Goal: Information Seeking & Learning: Learn about a topic

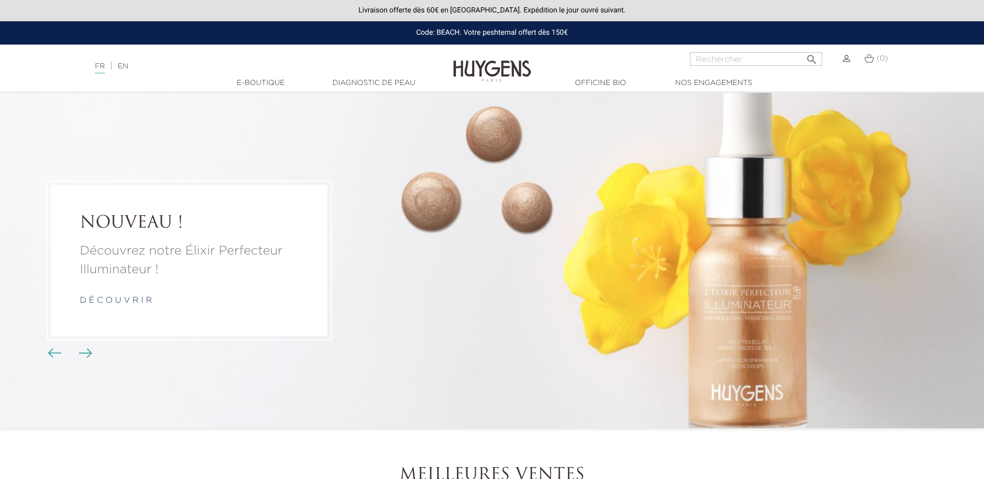
click at [127, 299] on link "d é c o u v r i r" at bounding box center [116, 301] width 72 height 8
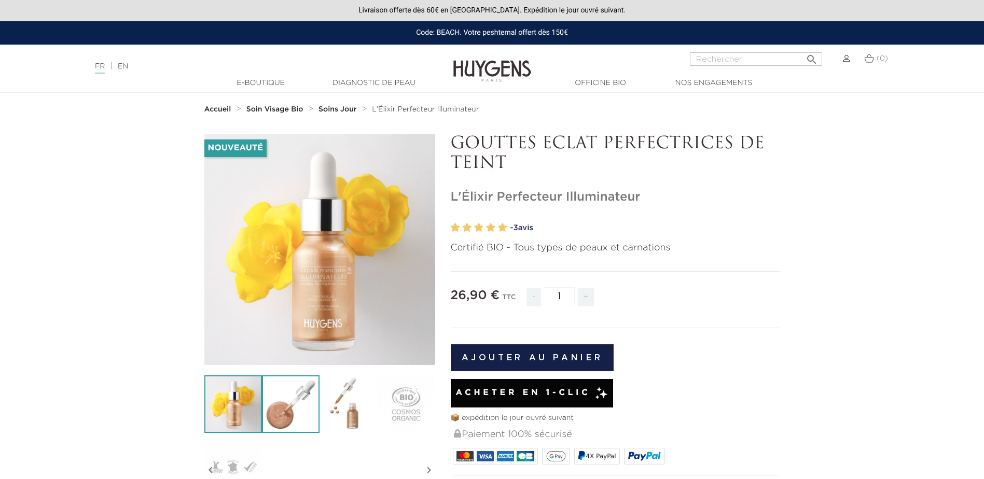
click at [282, 405] on img at bounding box center [291, 404] width 58 height 58
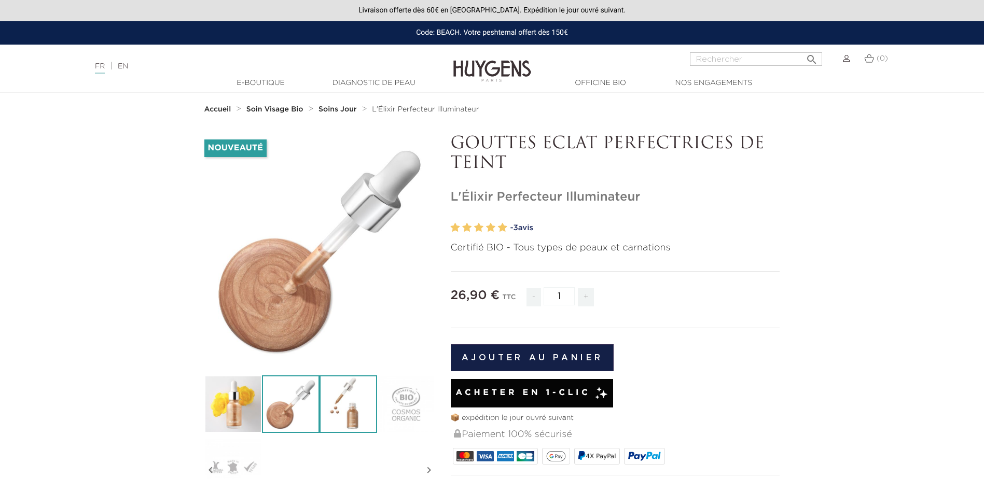
click at [363, 422] on img at bounding box center [348, 404] width 58 height 58
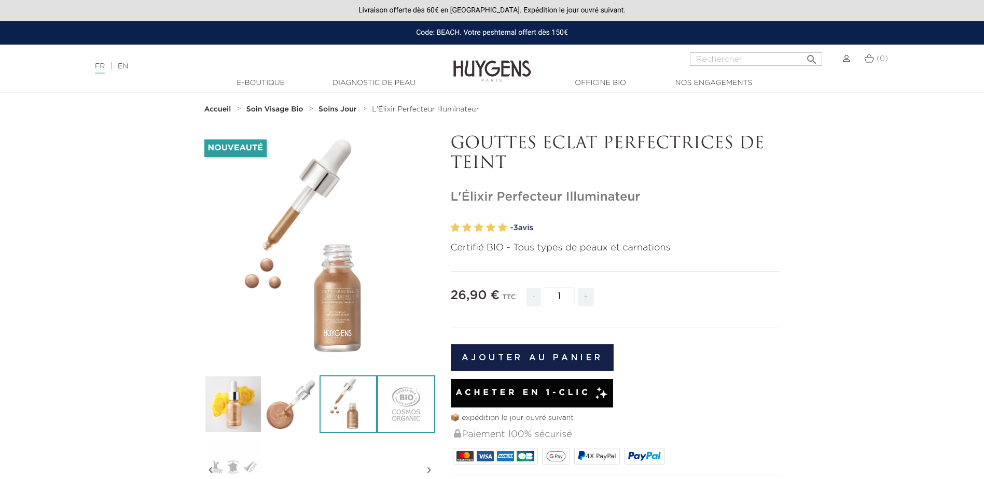
click at [403, 411] on img at bounding box center [406, 404] width 58 height 58
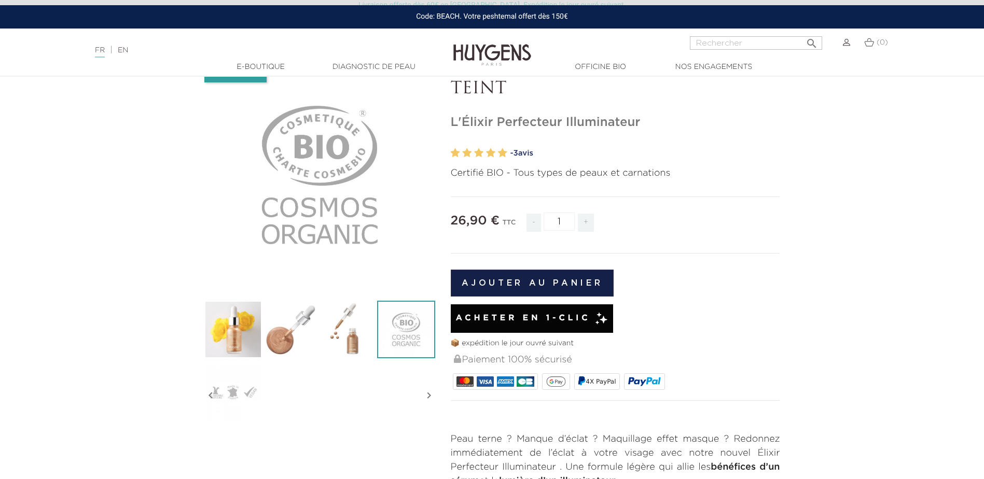
scroll to position [156, 0]
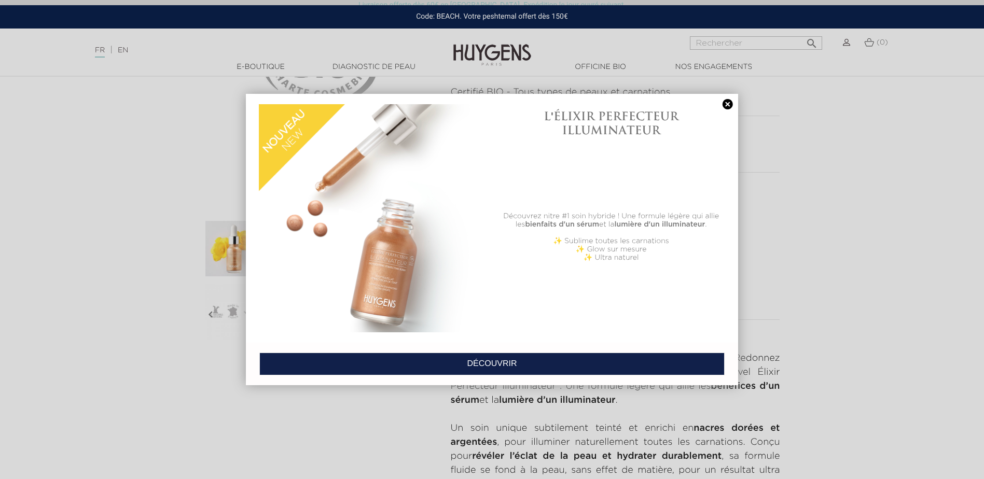
click at [722, 109] on link at bounding box center [727, 104] width 15 height 11
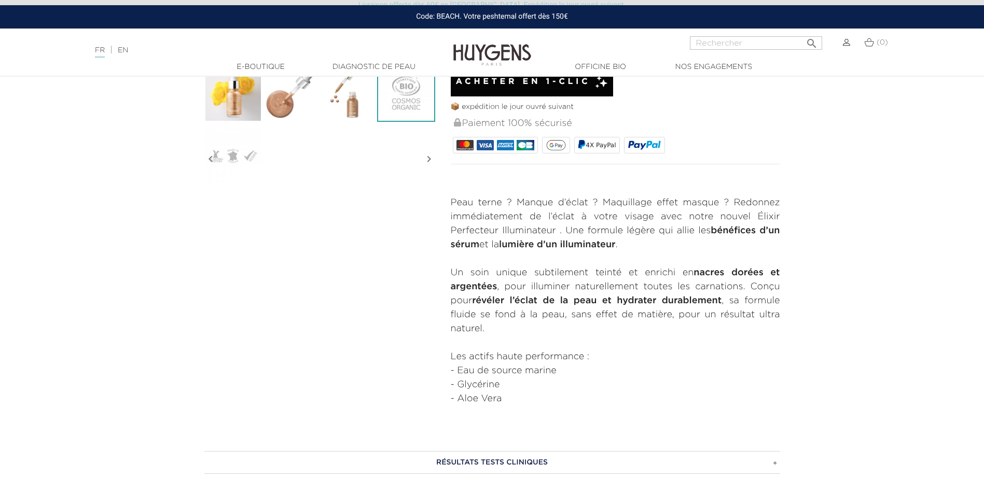
scroll to position [363, 0]
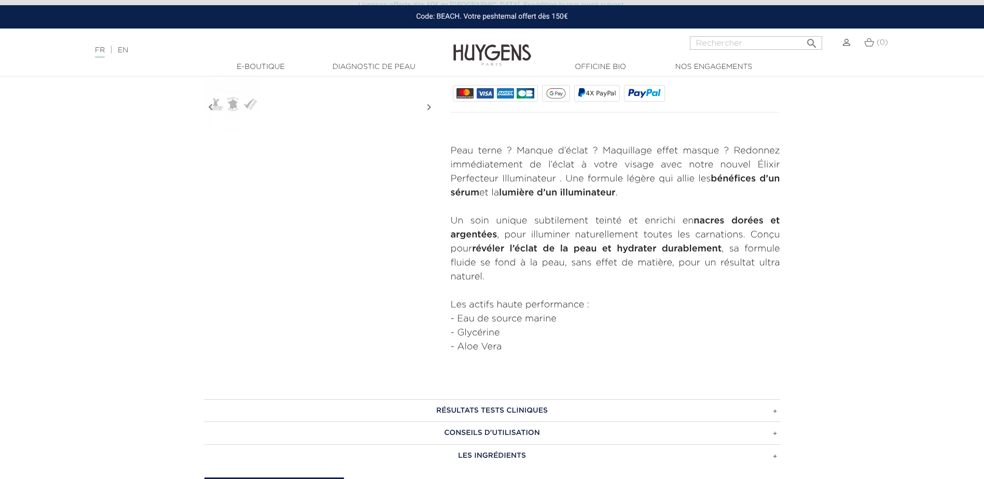
click at [556, 410] on h3 "RÉSULTATS TESTS CLINIQUES" at bounding box center [492, 410] width 576 height 23
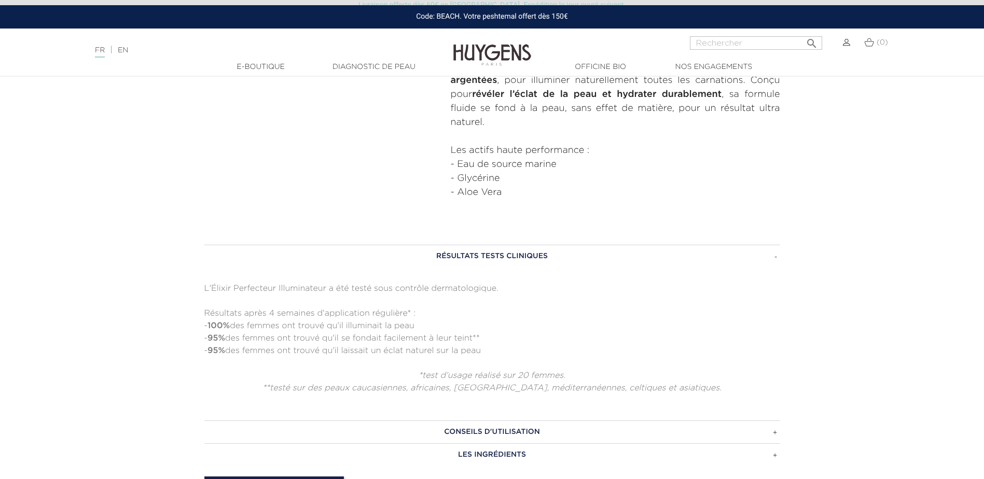
scroll to position [519, 0]
click at [537, 431] on h3 "CONSEILS D'UTILISATION" at bounding box center [492, 431] width 576 height 23
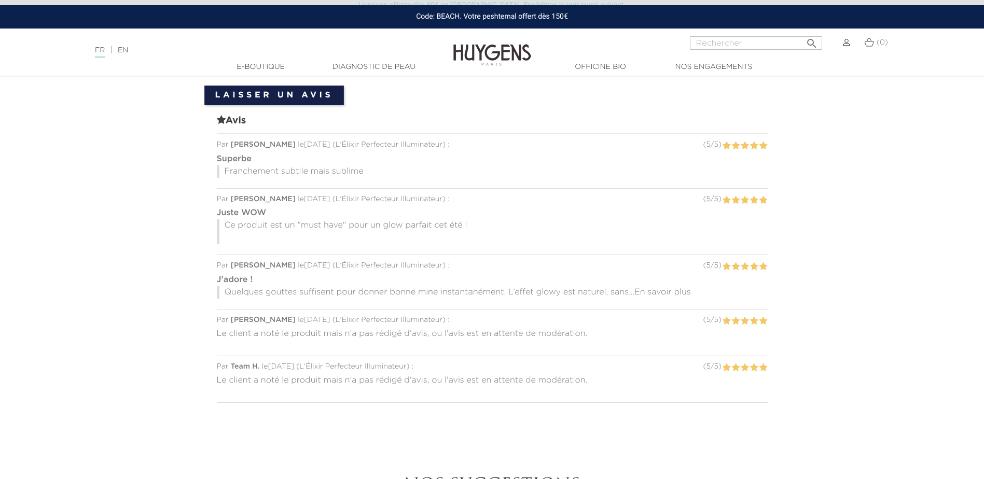
scroll to position [726, 0]
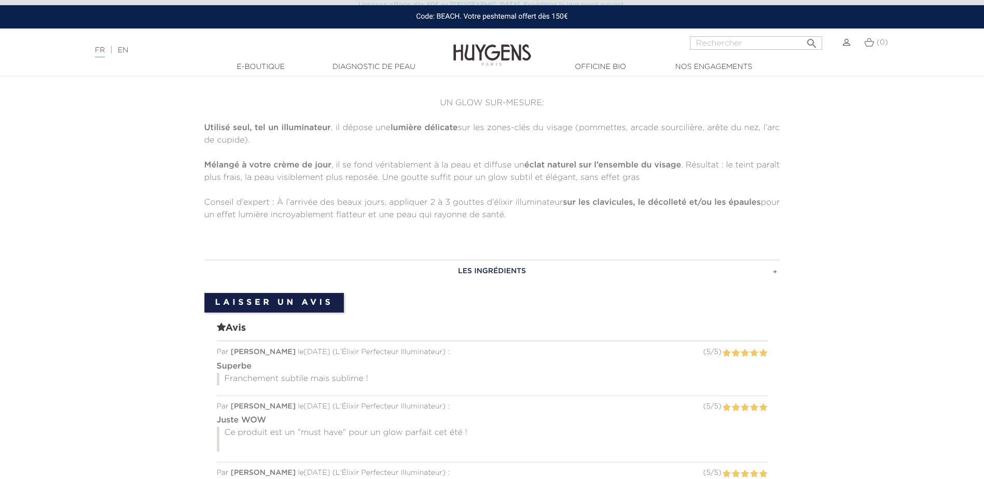
click at [490, 277] on h3 "LES INGRÉDIENTS" at bounding box center [492, 271] width 576 height 23
